Goal: Book appointment/travel/reservation

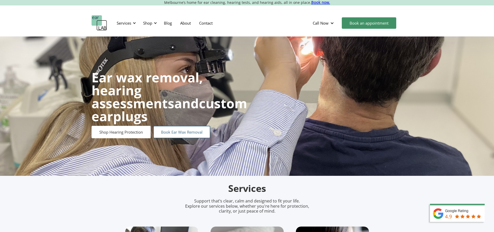
click at [165, 128] on link "Book Ear Wax Removal" at bounding box center [181, 132] width 57 height 12
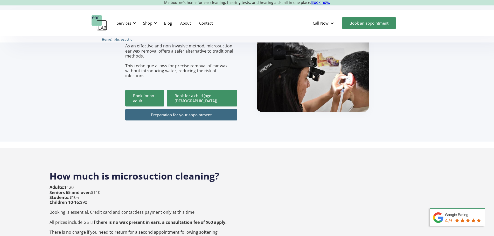
scroll to position [104, 0]
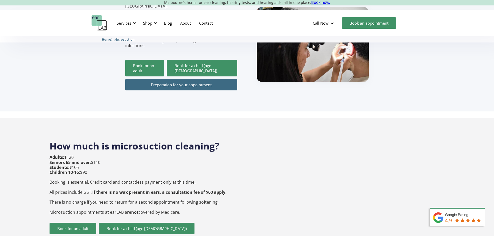
drag, startPoint x: 42, startPoint y: 142, endPoint x: 77, endPoint y: 148, distance: 35.2
click at [79, 155] on p "Adults: $120 Seniors 65 and over: $110 Students: $105 Children 10-16: $90 Booki…" at bounding box center [138, 185] width 177 height 60
drag, startPoint x: 82, startPoint y: 146, endPoint x: 37, endPoint y: 146, distance: 44.6
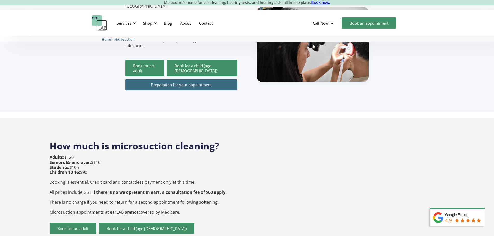
click at [94, 155] on p "Adults: $120 Seniors 65 and over: $110 Students: $105 Children 10-16: $90 Booki…" at bounding box center [138, 185] width 177 height 60
drag, startPoint x: 99, startPoint y: 147, endPoint x: 38, endPoint y: 147, distance: 61.2
click at [75, 167] on p "Adults: $120 Seniors 65 and over: $110 Students: $105 Children 10-16: $90 Booki…" at bounding box center [138, 185] width 177 height 60
drag, startPoint x: 48, startPoint y: 158, endPoint x: 88, endPoint y: 165, distance: 40.3
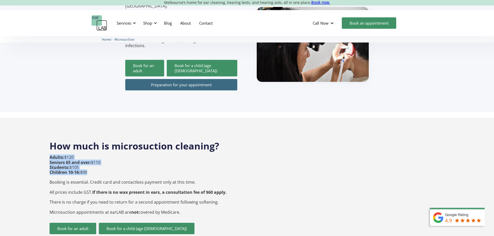
click at [88, 165] on p "Adults: $120 Seniors 65 and over: $110 Students: $105 Children 10-16: $90 Booki…" at bounding box center [138, 185] width 177 height 60
drag, startPoint x: 88, startPoint y: 165, endPoint x: 50, endPoint y: 159, distance: 38.8
click at [50, 159] on p "Adults: $120 Seniors 65 and over: $110 Students: $105 Children 10-16: $90 Booki…" at bounding box center [138, 185] width 177 height 60
click at [75, 170] on strong "Children 10-16:" at bounding box center [65, 173] width 31 height 6
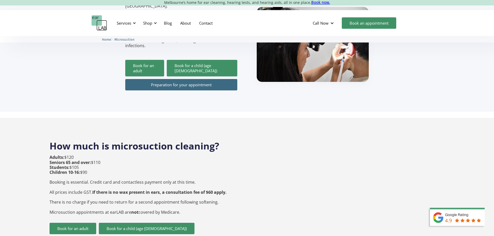
click at [126, 167] on p "Adults: $120 Seniors 65 and over: $110 Students: $105 Children 10-16: $90 Booki…" at bounding box center [138, 185] width 177 height 60
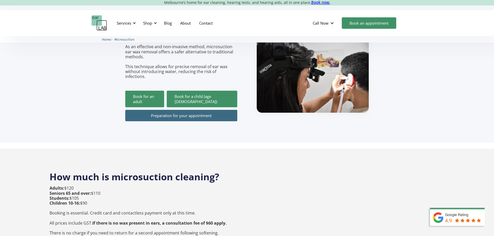
scroll to position [0, 0]
